Goal: Find contact information: Find contact information

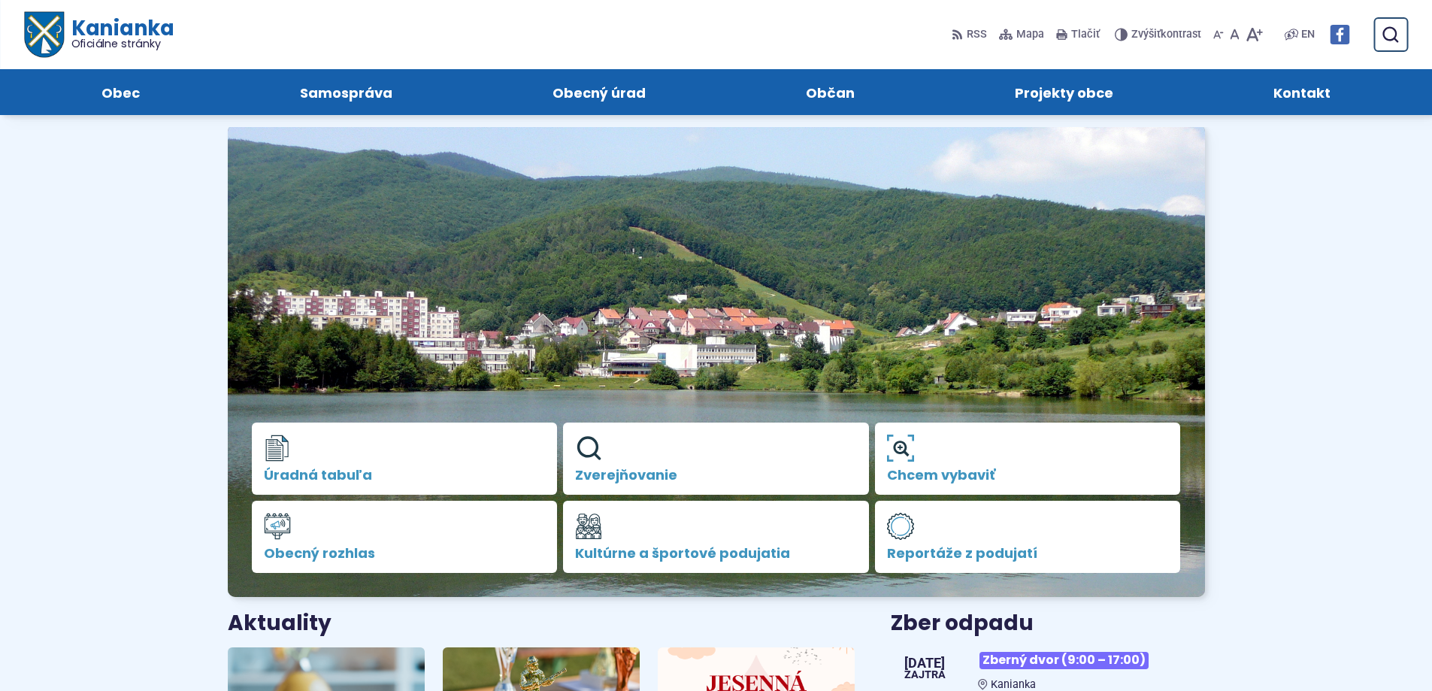
click at [712, 250] on img at bounding box center [716, 360] width 977 height 473
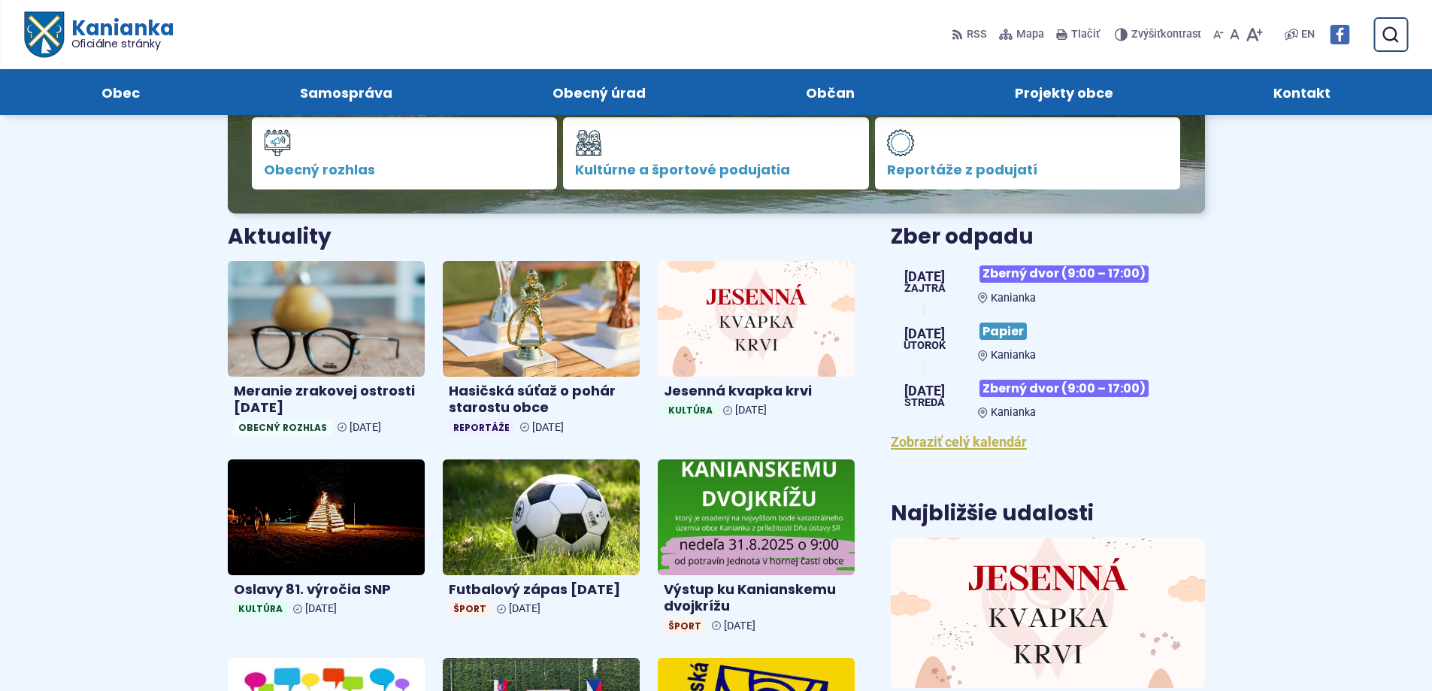
scroll to position [376, 0]
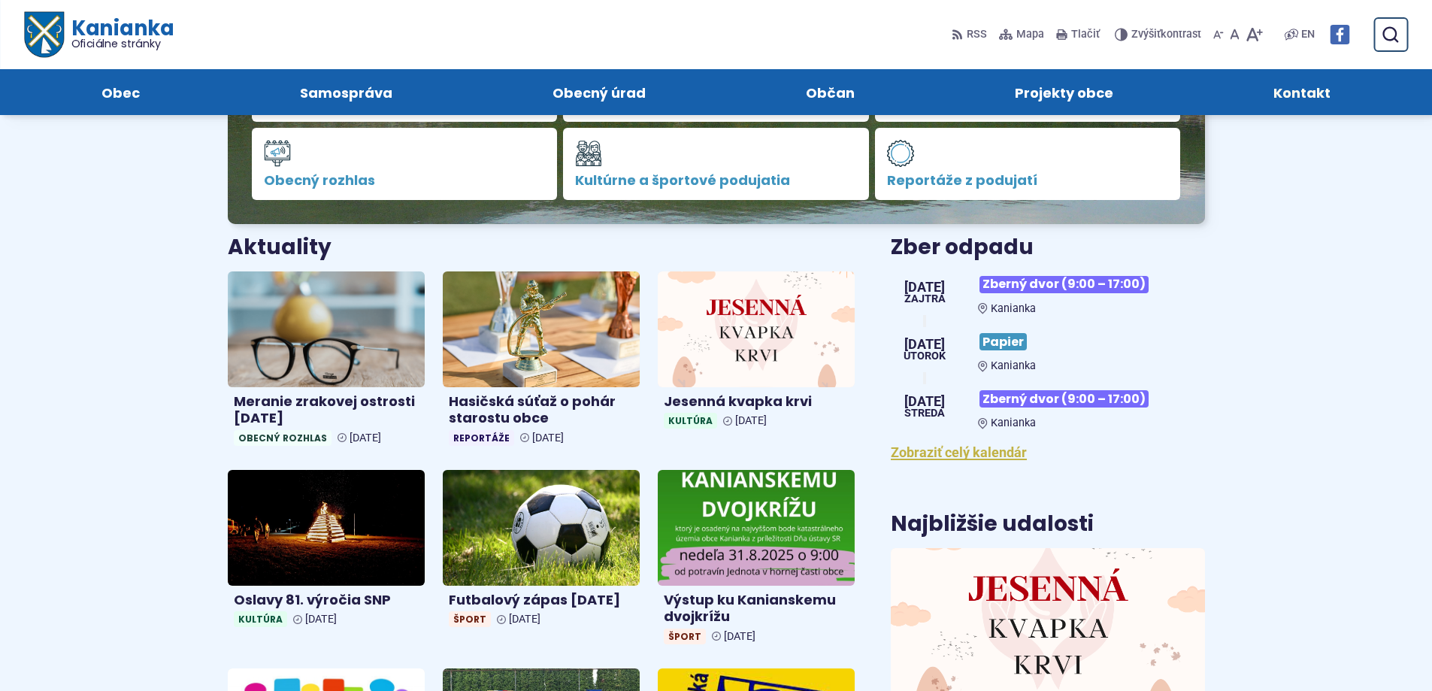
click at [1301, 97] on span "Kontakt" at bounding box center [1302, 92] width 57 height 46
click at [1327, 87] on span "Kontakt" at bounding box center [1302, 92] width 57 height 46
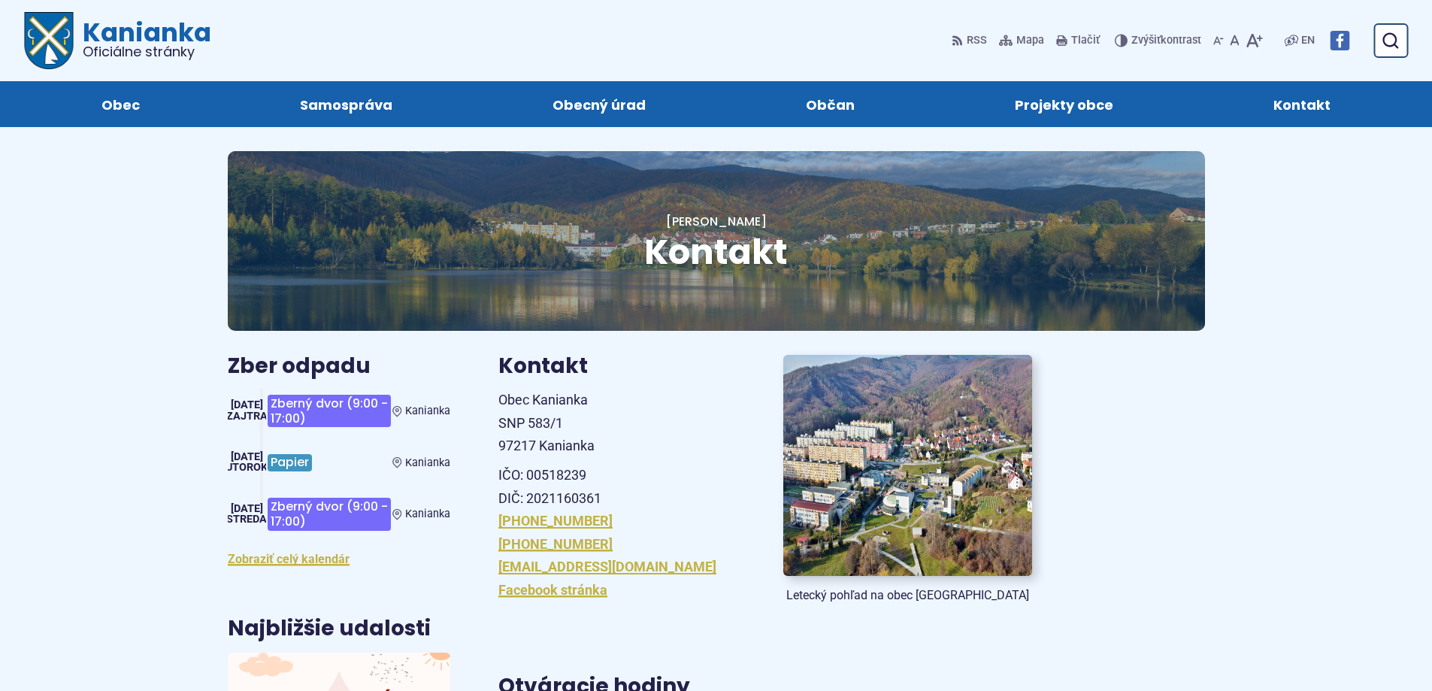
click at [889, 468] on img at bounding box center [908, 465] width 274 height 243
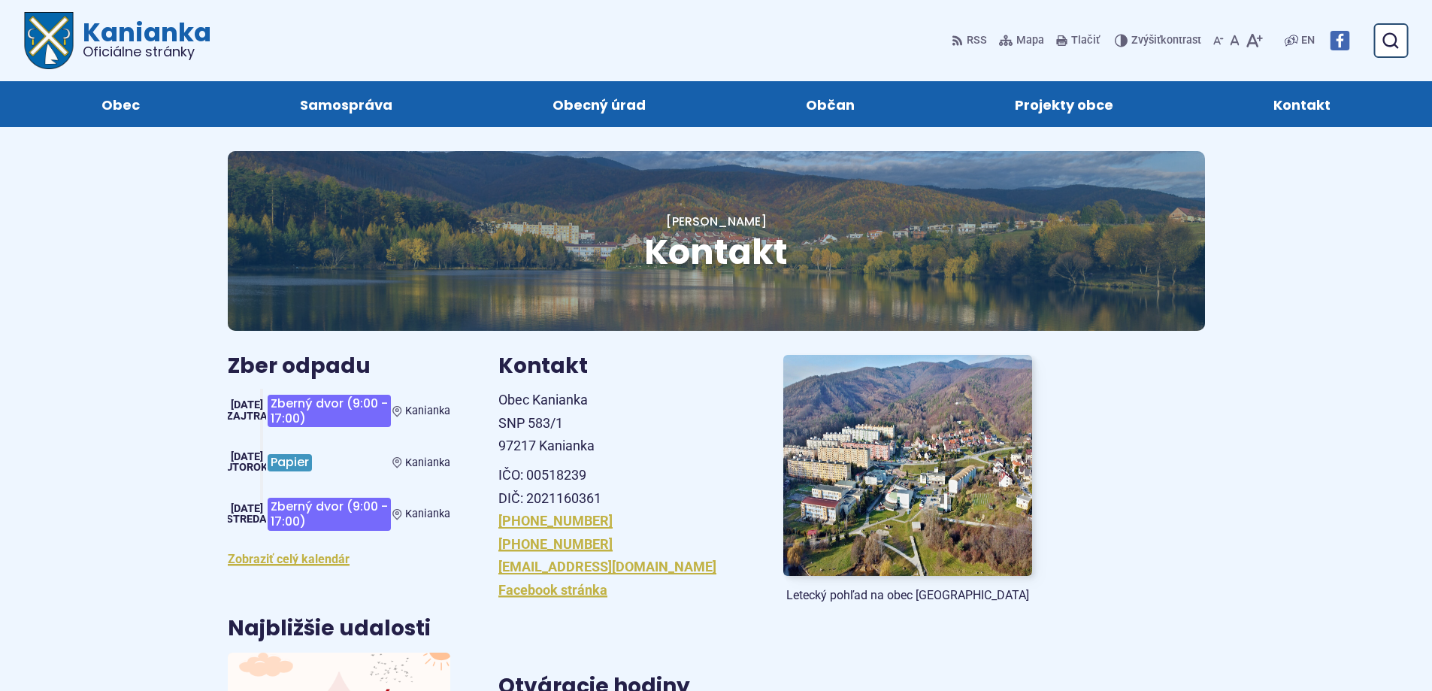
click at [865, 239] on h1 "Kontakt" at bounding box center [716, 252] width 881 height 38
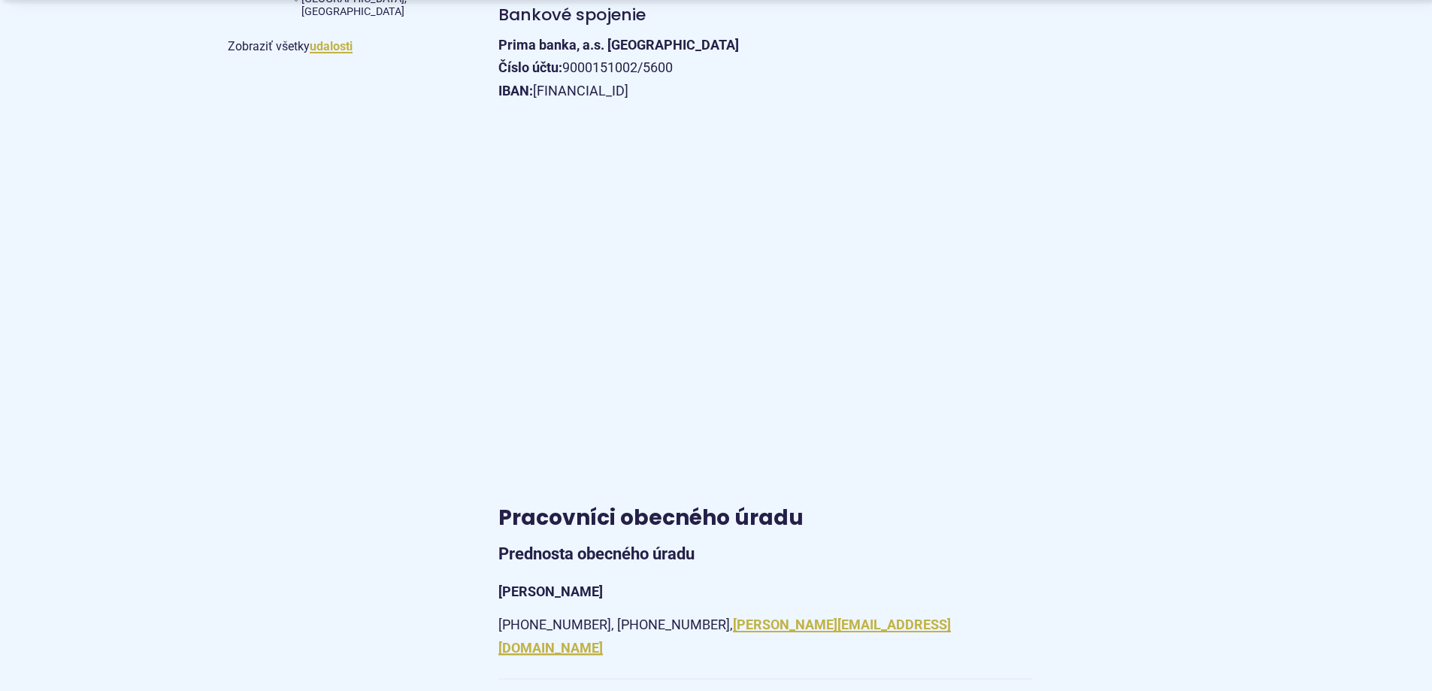
scroll to position [902, 0]
